Goal: Task Accomplishment & Management: Manage account settings

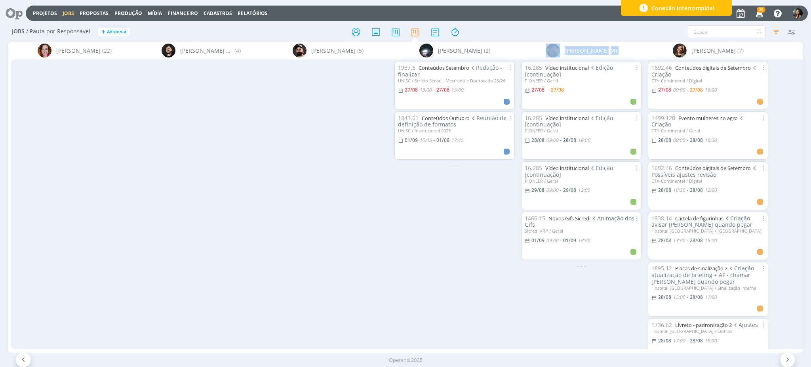
scroll to position [84, 0]
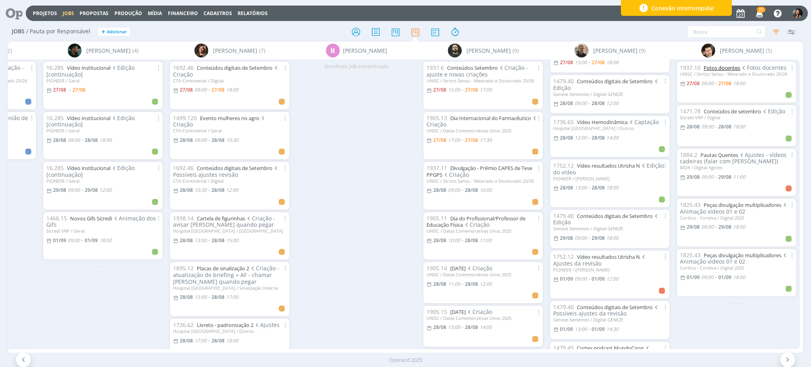
click at [730, 70] on link "Fotos docentes" at bounding box center [721, 67] width 36 height 7
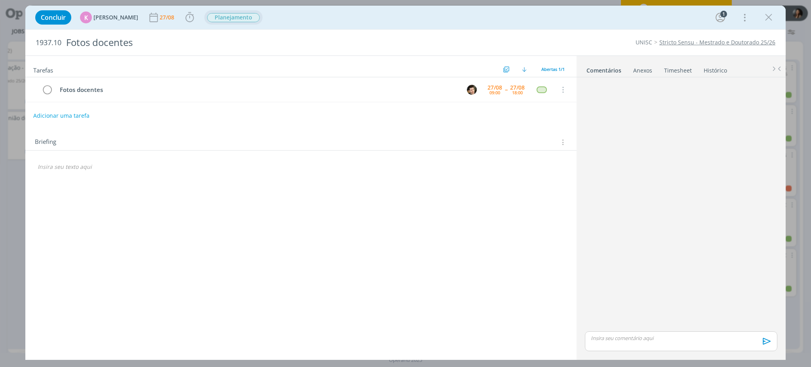
click at [221, 22] on button "Planejamento" at bounding box center [233, 18] width 53 height 10
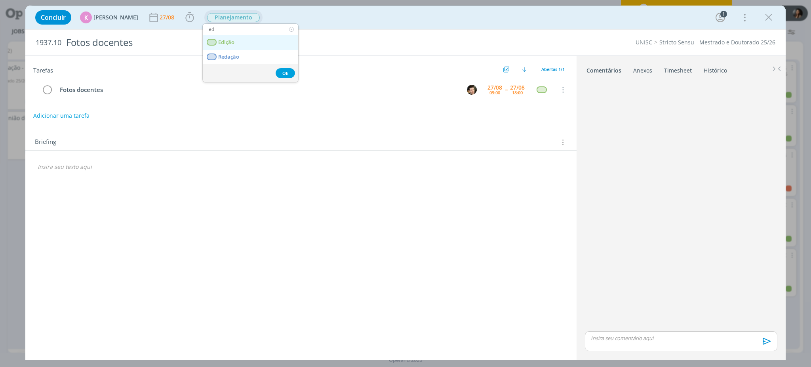
type input "ed"
click at [216, 41] on div "dialog" at bounding box center [212, 42] width 10 height 7
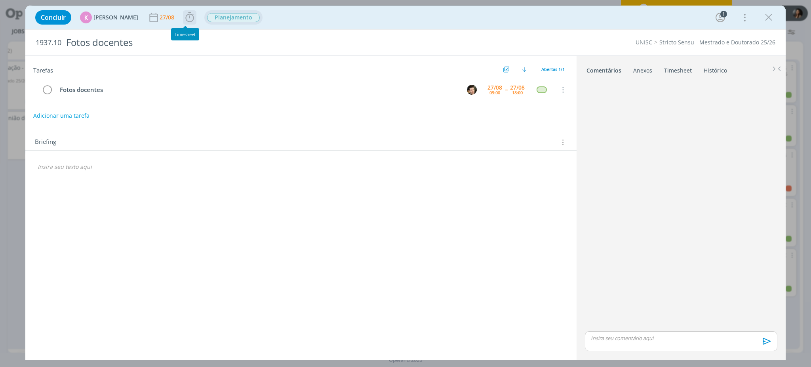
click at [185, 15] on icon "dialog" at bounding box center [190, 17] width 12 height 12
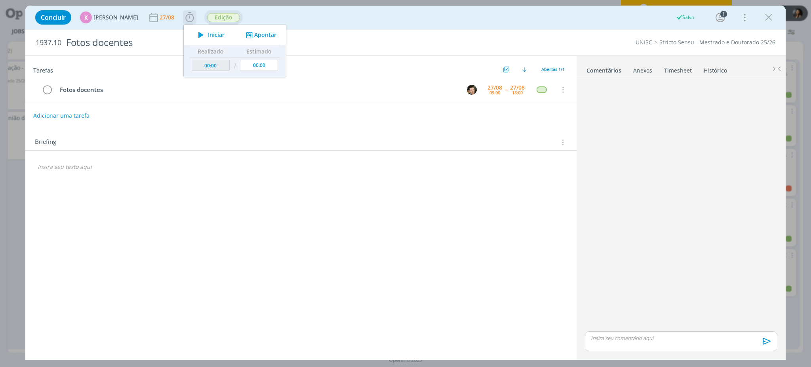
click at [261, 36] on button "Apontar" at bounding box center [260, 35] width 33 height 8
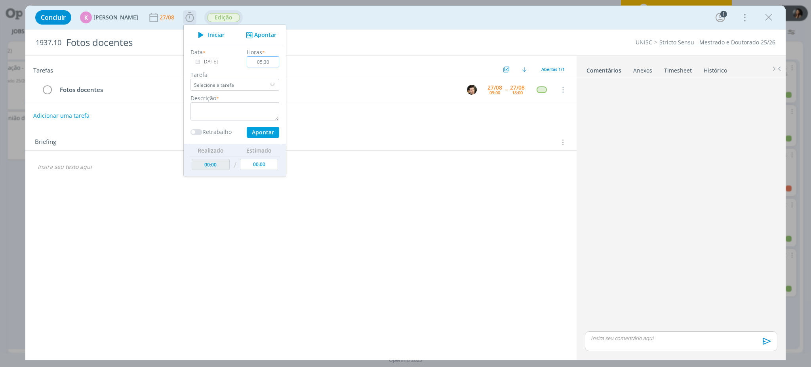
type input "05:30"
click at [266, 110] on textarea "dialog" at bounding box center [234, 111] width 89 height 18
click at [264, 130] on button "Apontar" at bounding box center [263, 132] width 32 height 11
type textarea "Acompanhamento fotos"
type input "00:00"
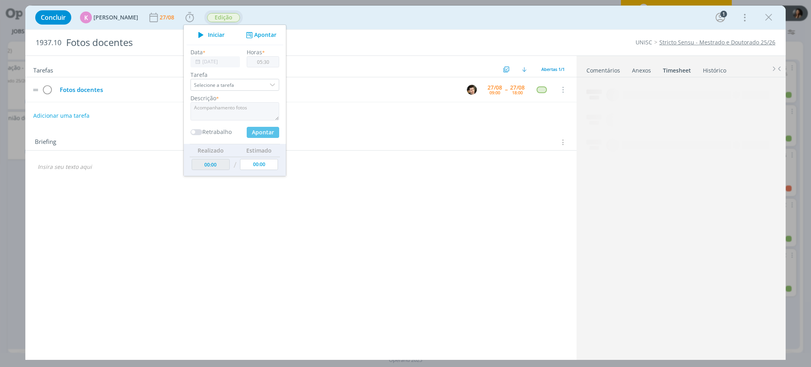
type input "05:30"
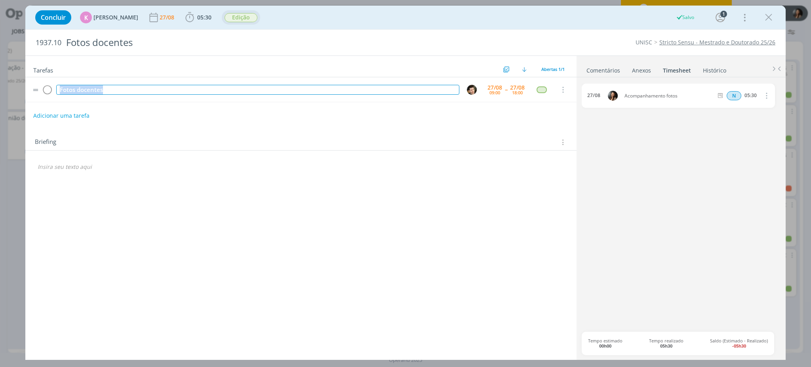
drag, startPoint x: 108, startPoint y: 90, endPoint x: 53, endPoint y: 86, distance: 54.4
click at [53, 86] on tr "Fotos docentes 27/08 09:00 -- 27/08 18:00 Cancelar" at bounding box center [300, 89] width 551 height 25
drag, startPoint x: 677, startPoint y: 95, endPoint x: 631, endPoint y: 95, distance: 45.9
click at [627, 99] on div "27/08 Acompanhamento fotos N 05:30 Excluir Editar" at bounding box center [678, 96] width 193 height 24
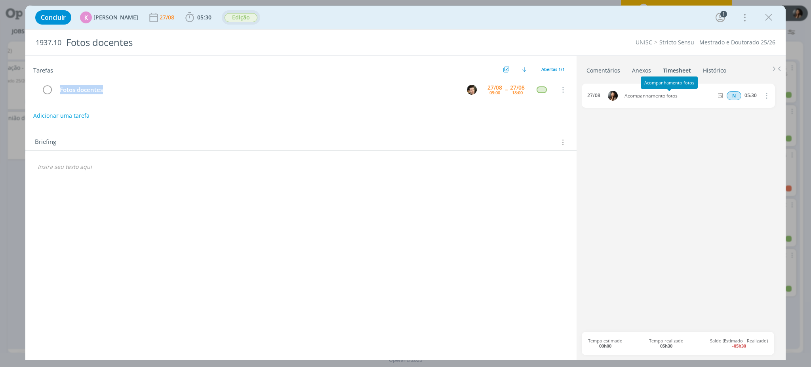
click at [637, 93] on div "27/08 Acompanhamento fotos N 05:30 Excluir Editar" at bounding box center [678, 96] width 193 height 24
click at [637, 94] on span "Acompanhamento fotos" at bounding box center [668, 95] width 95 height 5
click at [636, 94] on span "Acompanhamento fotos" at bounding box center [668, 95] width 95 height 5
click at [636, 93] on div "27/08 Acompanhamento fotos N 05:30 Excluir Editar" at bounding box center [678, 96] width 193 height 24
click at [636, 92] on div "27/08 Acompanhamento fotos N 05:30 Excluir Editar" at bounding box center [678, 96] width 193 height 24
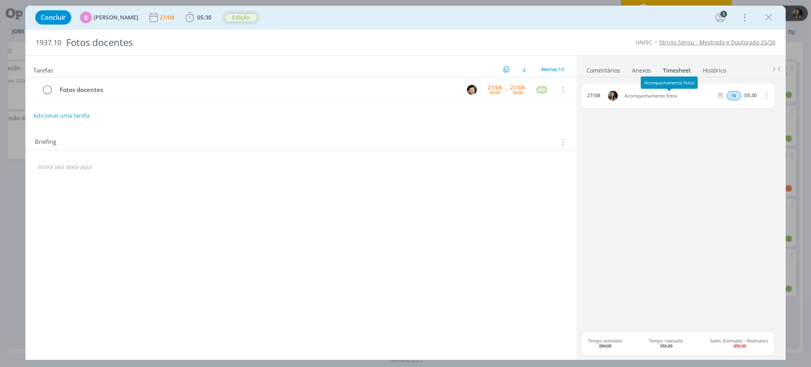
click at [636, 92] on div "27/08 Acompanhamento fotos N 05:30 Excluir Editar" at bounding box center [678, 96] width 193 height 24
click at [667, 96] on span "Acompanhamento fotos" at bounding box center [668, 95] width 95 height 5
drag, startPoint x: 678, startPoint y: 94, endPoint x: 620, endPoint y: 95, distance: 58.2
click at [620, 95] on div "27/08 Acompanhamento fotos N 05:30 Excluir Editar" at bounding box center [678, 96] width 193 height 24
copy div "Acompanhamento fotos"
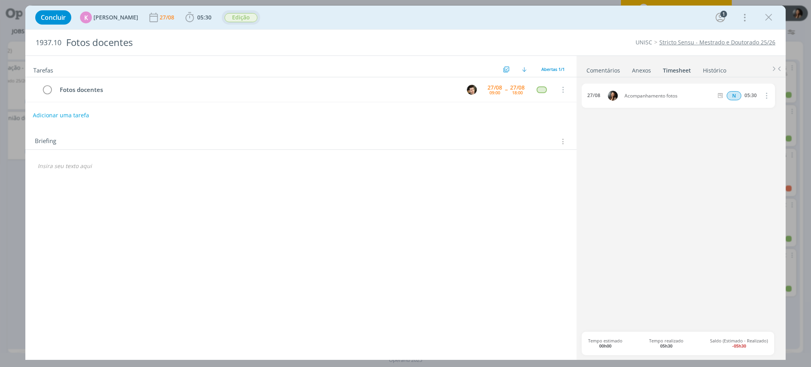
click at [67, 112] on button "Adicionar uma tarefa" at bounding box center [61, 114] width 56 height 13
paste input "Acompanhamento fotos"
click at [481, 116] on icon "dialog" at bounding box center [481, 115] width 10 height 10
type input "Acompanhamento fotos"
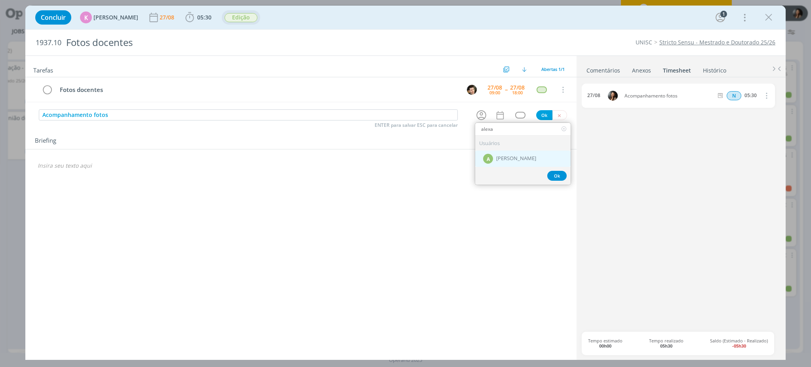
type input "alexa"
click at [519, 158] on span "Alexandre Assumpção" at bounding box center [516, 159] width 40 height 6
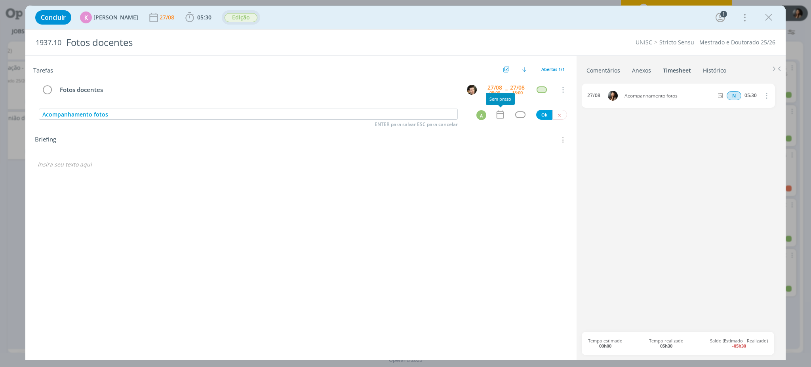
click at [502, 119] on icon "dialog" at bounding box center [500, 114] width 10 height 10
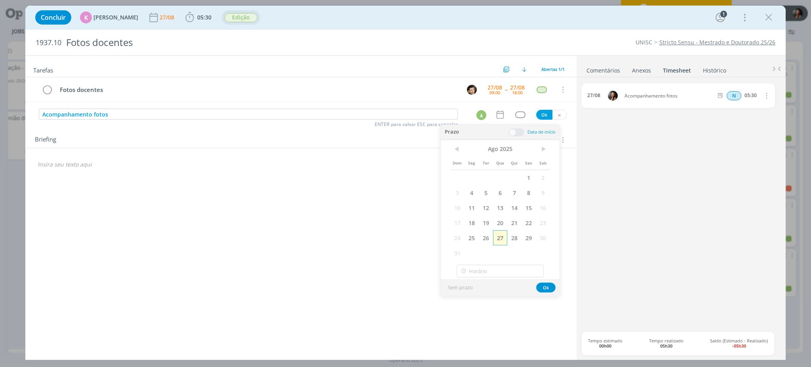
click at [502, 237] on span "27" at bounding box center [500, 237] width 14 height 15
click at [521, 130] on span at bounding box center [516, 132] width 16 height 8
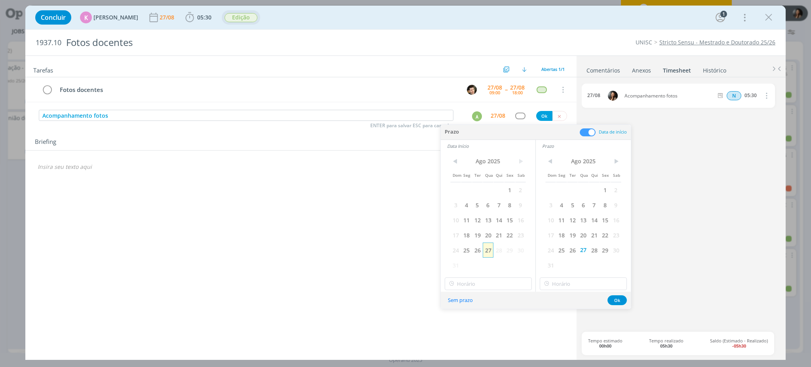
drag, startPoint x: 489, startPoint y: 247, endPoint x: 498, endPoint y: 268, distance: 22.5
click at [489, 247] on span "27" at bounding box center [488, 249] width 11 height 15
click at [498, 274] on div "< Ago 2025 > Dom Seg Ter Qua Qui Sex Sab 1 2 3 4 5 6 7 8 9 10 11 12 13 14 15 16…" at bounding box center [488, 221] width 95 height 139
click at [501, 283] on input "16:00" at bounding box center [488, 283] width 87 height 13
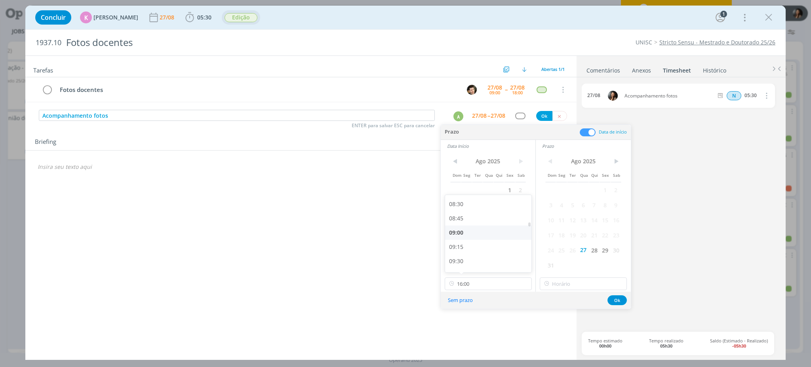
click at [476, 234] on div "09:00" at bounding box center [489, 232] width 88 height 14
type input "09:00"
drag, startPoint x: 557, startPoint y: 290, endPoint x: 560, endPoint y: 285, distance: 6.0
click at [557, 289] on div "< Ago 2025 > Dom Seg Ter Qua Qui Sex Sab 1 2 3 4 5 6 7 8 9 10 11 12 13 14 15 16…" at bounding box center [583, 221] width 95 height 139
click at [560, 284] on input "text" at bounding box center [583, 283] width 87 height 13
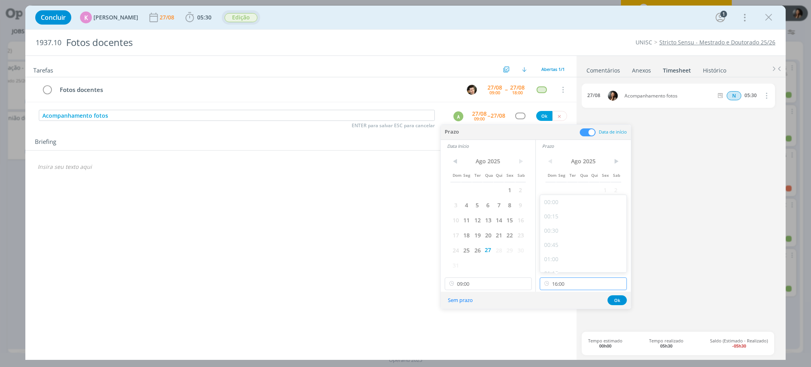
scroll to position [852, 0]
click at [559, 236] on div "15:30" at bounding box center [584, 233] width 88 height 14
type input "15:30"
click at [616, 303] on button "Ok" at bounding box center [616, 300] width 19 height 10
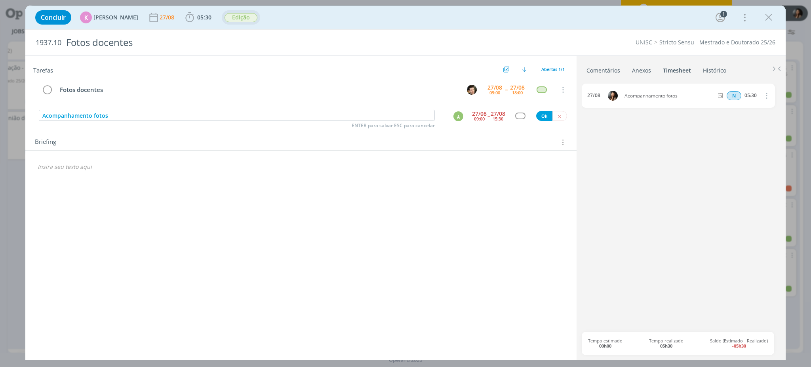
drag, startPoint x: 518, startPoint y: 110, endPoint x: 522, endPoint y: 117, distance: 7.6
click at [519, 111] on div "Acompanhamento fotos ENTER para salvar ESC para cancelar A 27/08 09:00 -- 27/08…" at bounding box center [300, 115] width 551 height 14
click at [522, 117] on div "dialog" at bounding box center [520, 115] width 10 height 7
type input "cr"
click at [532, 143] on link "Criação" at bounding box center [522, 140] width 95 height 15
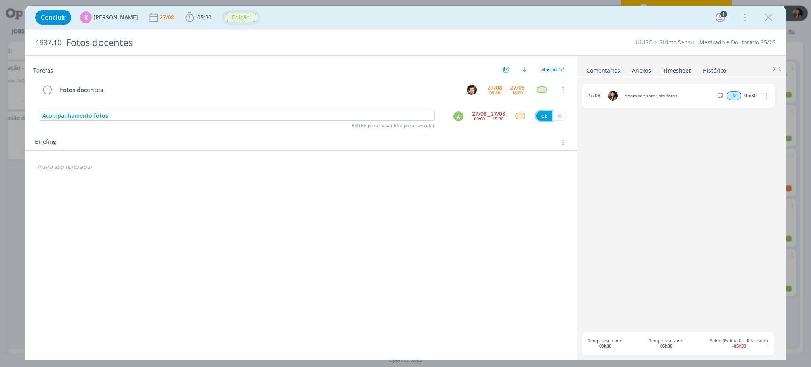
click at [542, 118] on button "Ok" at bounding box center [544, 116] width 16 height 10
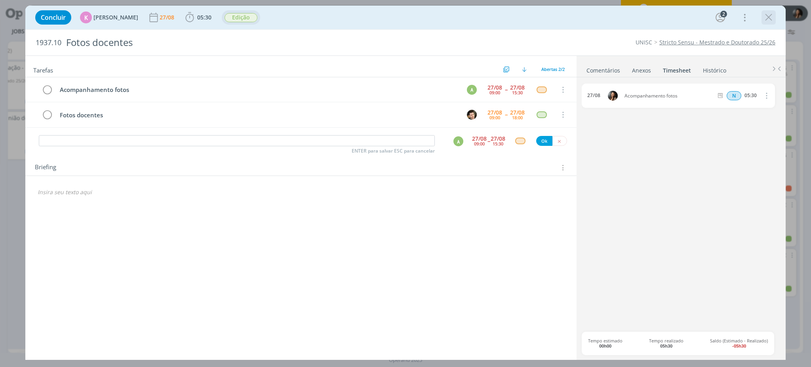
click at [767, 16] on icon "dialog" at bounding box center [768, 17] width 12 height 12
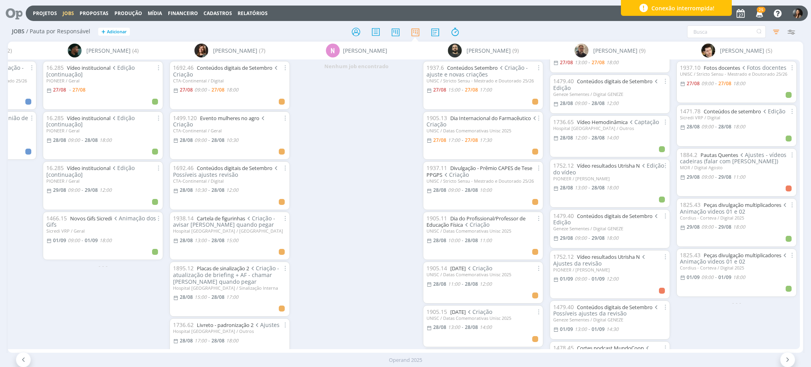
click at [14, 12] on icon at bounding box center [11, 13] width 16 height 15
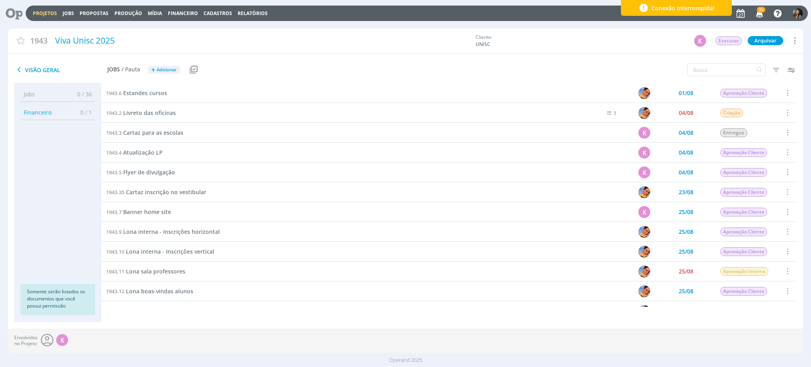
click at [205, 340] on div "Envolvidos no Projeto K" at bounding box center [405, 340] width 795 height 25
click at [44, 13] on link "Projetos" at bounding box center [45, 13] width 24 height 7
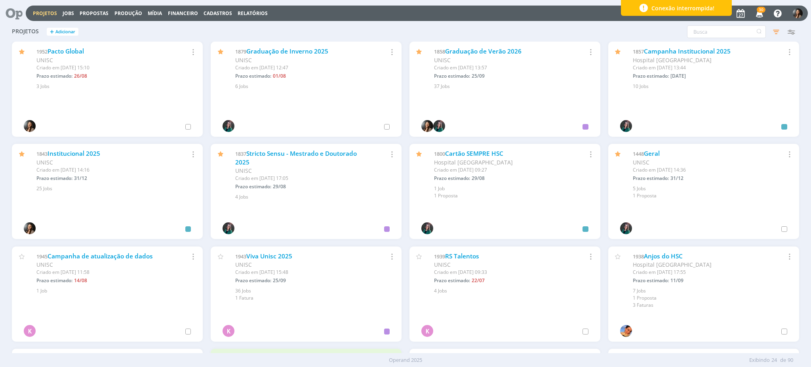
click at [299, 148] on div "1837 Stricto Sensu - Mestrado e Doutorado 2025 UNISC Criado em 07/01 às 17:05 P…" at bounding box center [306, 172] width 191 height 57
click at [305, 154] on link "Stricto Sensu - Mestrado e Doutorado 2025" at bounding box center [296, 157] width 122 height 17
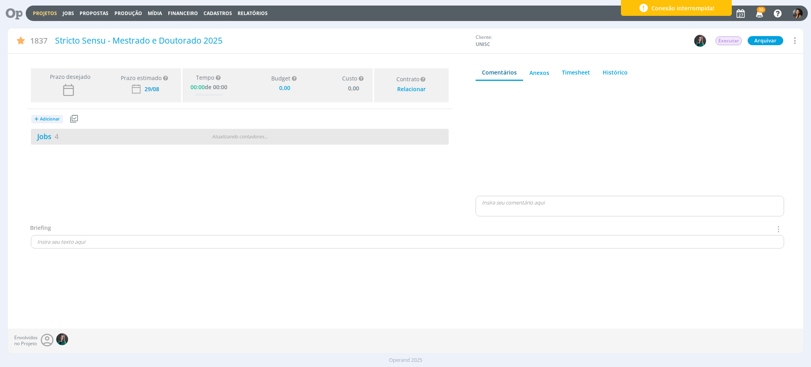
type input "0,00"
click at [336, 135] on div "Jobs 4 Atualizando contadores . . ." at bounding box center [240, 137] width 418 height 16
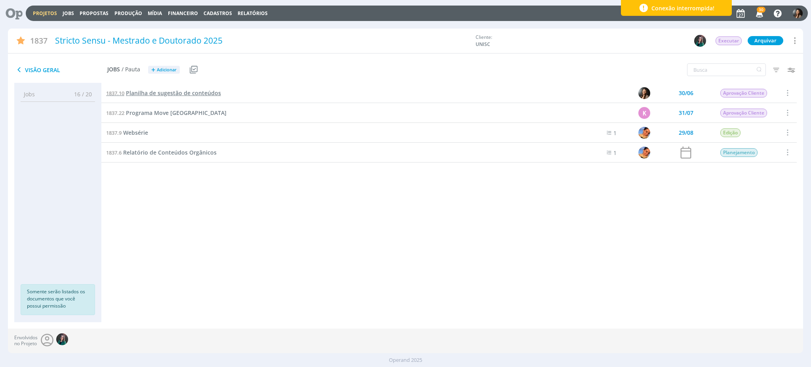
click at [188, 93] on span "Planilha de sugestão de conteúdos" at bounding box center [173, 93] width 95 height 8
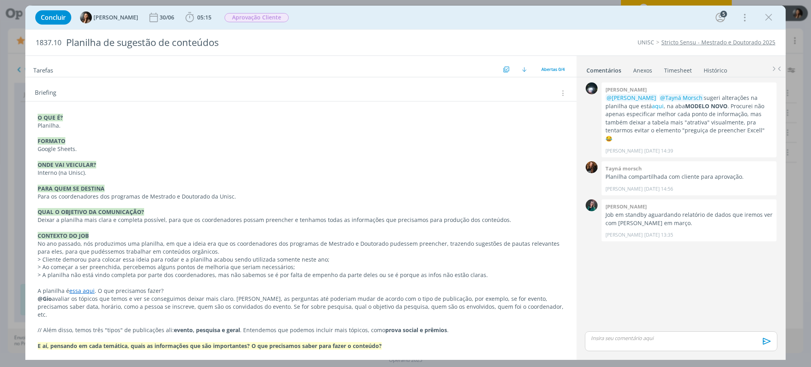
scroll to position [105, 0]
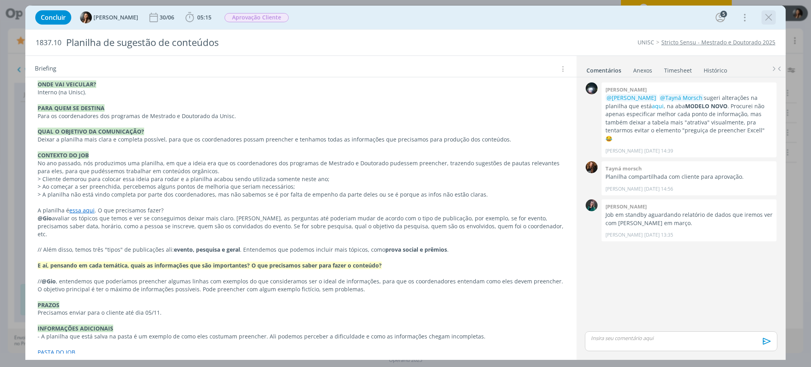
click at [767, 18] on icon "dialog" at bounding box center [768, 17] width 12 height 12
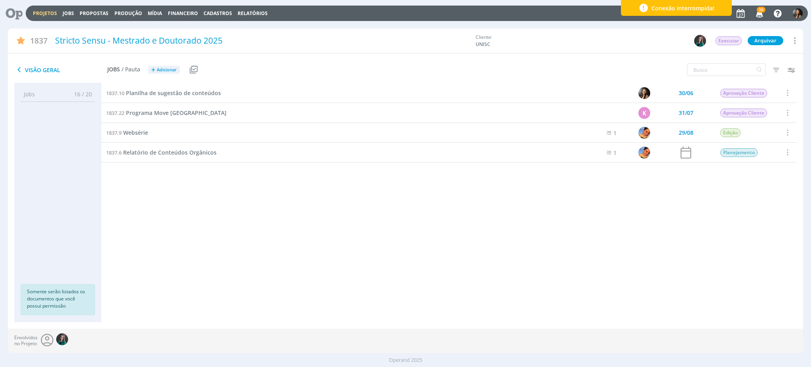
click at [41, 12] on link "Projetos" at bounding box center [45, 13] width 24 height 7
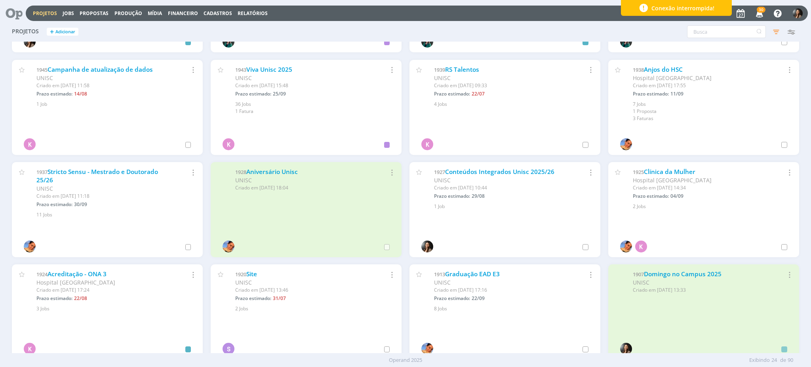
scroll to position [211, 0]
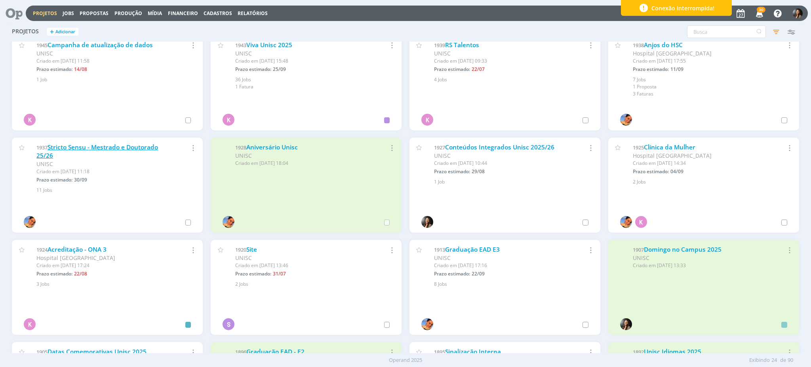
click at [105, 146] on link "Stricto Sensu - Mestrado e Doutorado 25/26" at bounding box center [97, 151] width 122 height 17
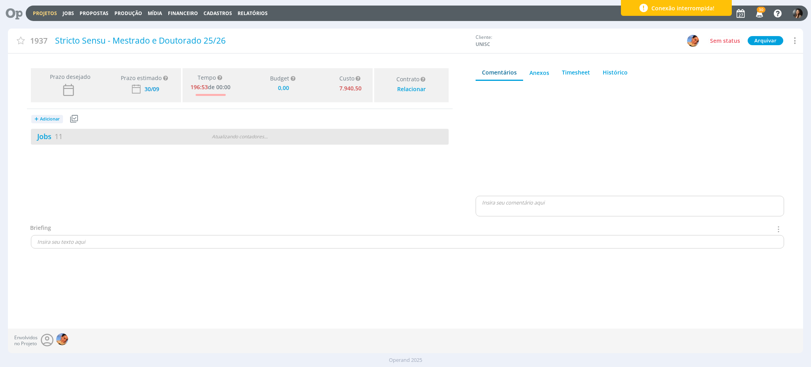
click at [135, 130] on div "Jobs 11 Atualizando contadores . . ." at bounding box center [240, 137] width 418 height 16
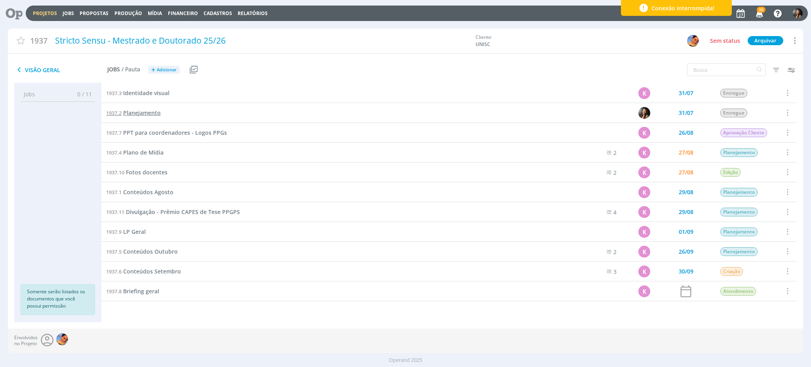
click at [151, 112] on span "Planejamento" at bounding box center [142, 113] width 38 height 8
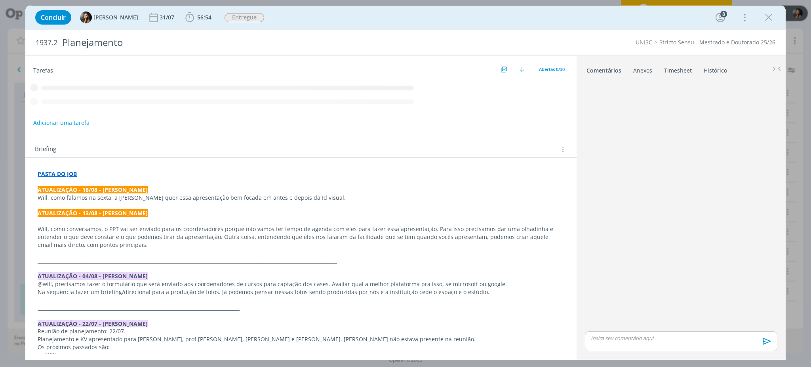
scroll to position [198, 0]
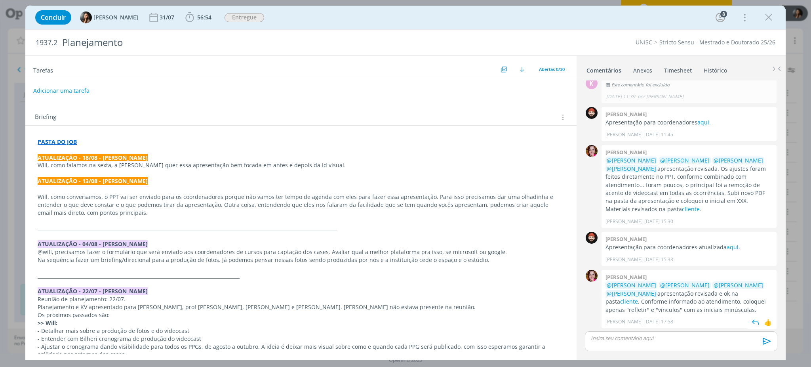
click at [679, 311] on p "@William Meurer @Beatriz Luchese @Karoline Arend @Luíza Santana apresentação re…" at bounding box center [688, 297] width 167 height 32
drag, startPoint x: 635, startPoint y: 298, endPoint x: 694, endPoint y: 304, distance: 58.5
click at [691, 307] on p "@William Meurer @Beatriz Luchese @Karoline Arend @Luíza Santana apresentação re…" at bounding box center [688, 297] width 167 height 32
click at [698, 300] on p "@William Meurer @Beatriz Luchese @Karoline Arend @Luíza Santana apresentação re…" at bounding box center [688, 297] width 167 height 32
click at [717, 302] on p "@William Meurer @Beatriz Luchese @Karoline Arend @Luíza Santana apresentação re…" at bounding box center [688, 297] width 167 height 32
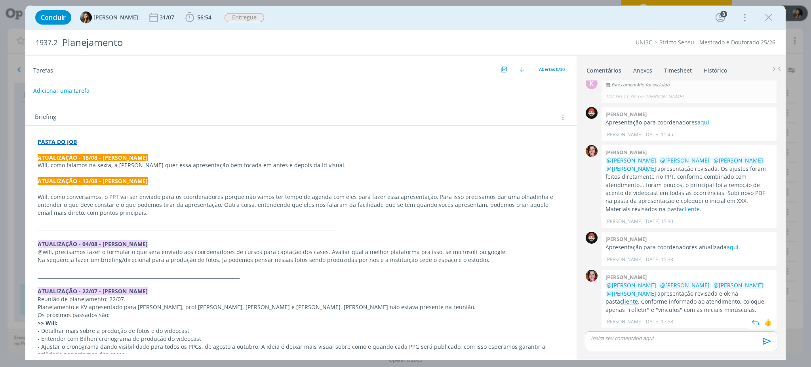
click at [638, 297] on link "cliente" at bounding box center [629, 301] width 18 height 8
drag, startPoint x: 52, startPoint y: 146, endPoint x: 57, endPoint y: 138, distance: 9.1
click at [54, 142] on div "PASTA DO JOB ATUALIZAÇÃO - 18/08 - KAROL Will, como falamos na sexta, a Lulu qu…" at bounding box center [301, 283] width 538 height 297
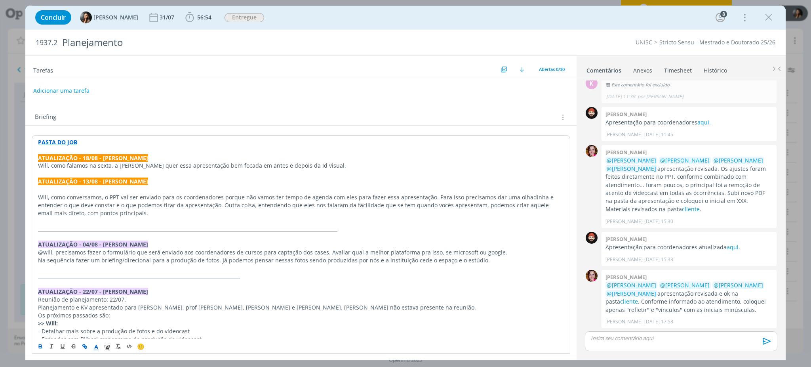
click at [57, 138] on strong "PASTA DO JOB" at bounding box center [57, 142] width 39 height 8
click at [686, 202] on p "@William Meurer @Karoline Arend @Beatriz Luchese @Luíza Santana apresentação re…" at bounding box center [688, 184] width 167 height 57
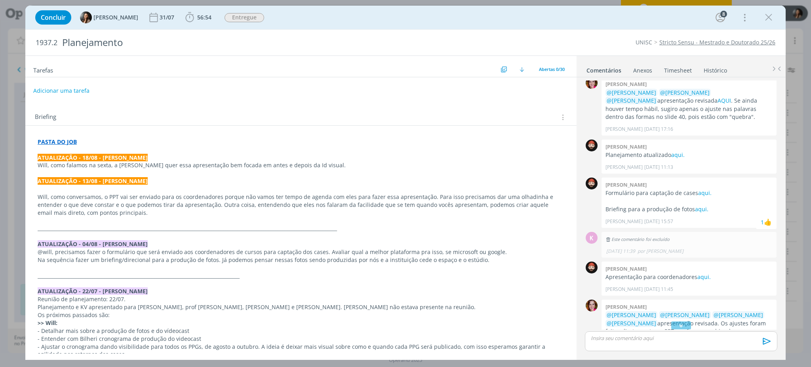
scroll to position [40, 0]
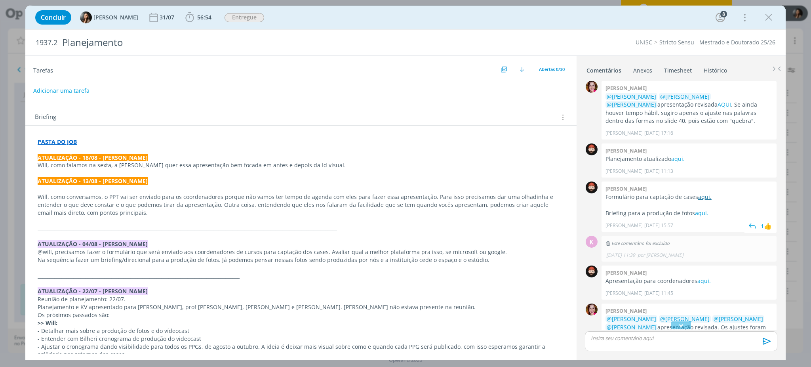
click at [704, 195] on link "aqui." at bounding box center [704, 197] width 13 height 8
click at [669, 160] on p "Planejamento atualizado aqui." at bounding box center [688, 159] width 167 height 8
click at [678, 157] on link "aqui." at bounding box center [677, 159] width 13 height 8
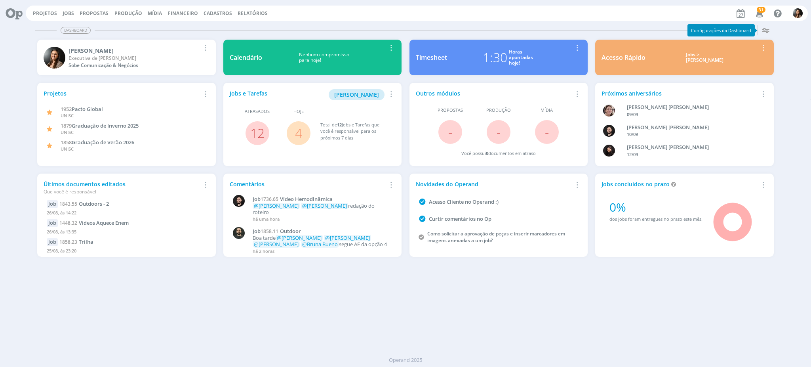
click at [346, 316] on div "Dashboard Salvar Selecione abaixo os cards desejados: Meus Meu Perfil [GEOGRAPH…" at bounding box center [405, 194] width 811 height 344
drag, startPoint x: 364, startPoint y: 208, endPoint x: 380, endPoint y: 207, distance: 15.9
click at [380, 207] on p "@[PERSON_NAME] @[PERSON_NAME] redação do roteiro" at bounding box center [322, 209] width 139 height 12
drag, startPoint x: 337, startPoint y: 326, endPoint x: 343, endPoint y: 127, distance: 198.8
click at [335, 316] on div "Dashboard Salvar Selecione abaixo os cards desejados: Meus Meu Perfil [GEOGRAPH…" at bounding box center [405, 194] width 811 height 344
